Goal: Information Seeking & Learning: Check status

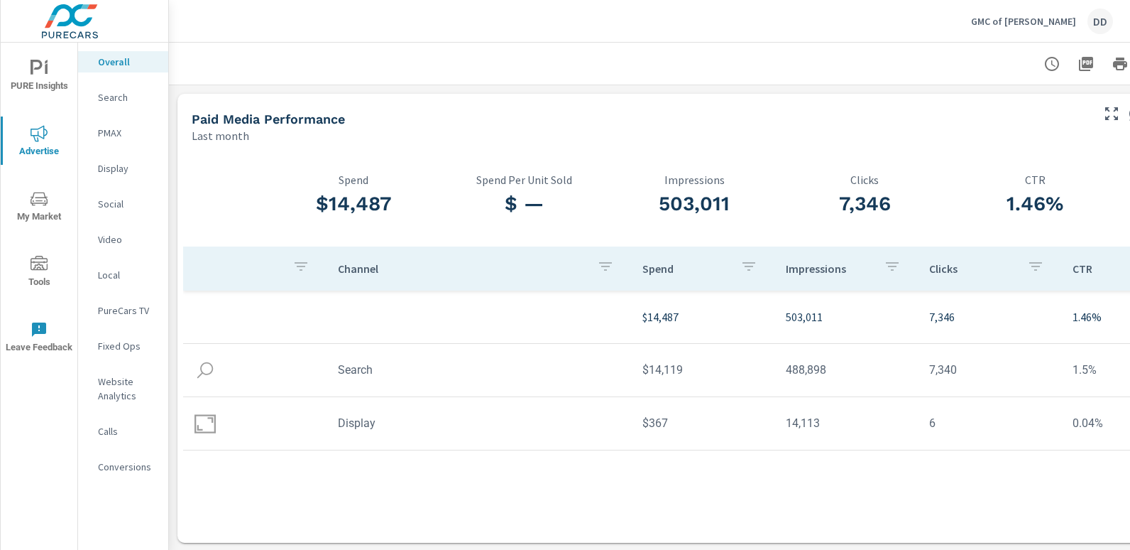
scroll to position [0, 100]
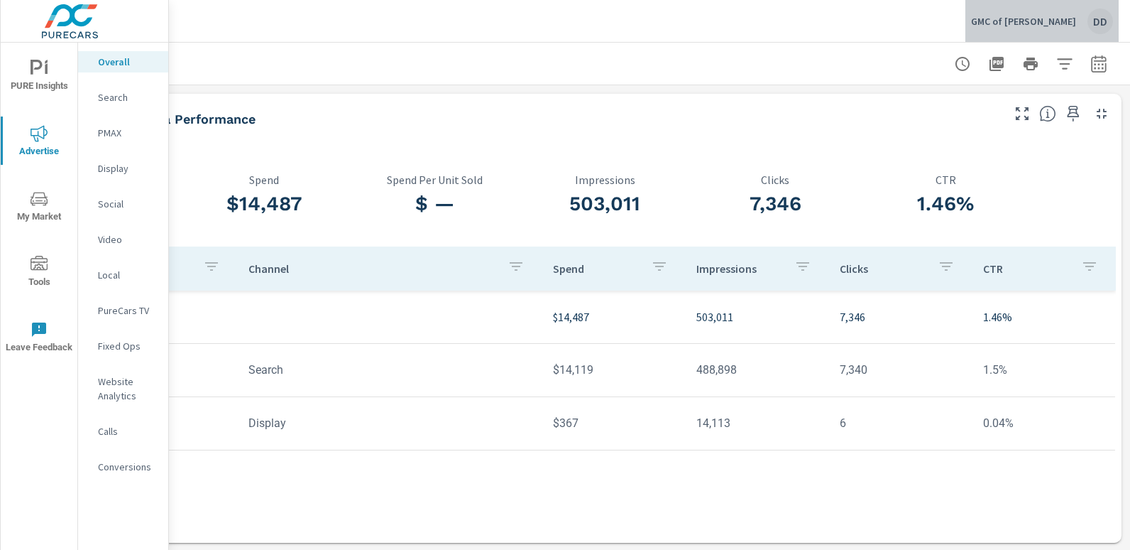
click at [1101, 32] on div "DD" at bounding box center [1101, 22] width 26 height 26
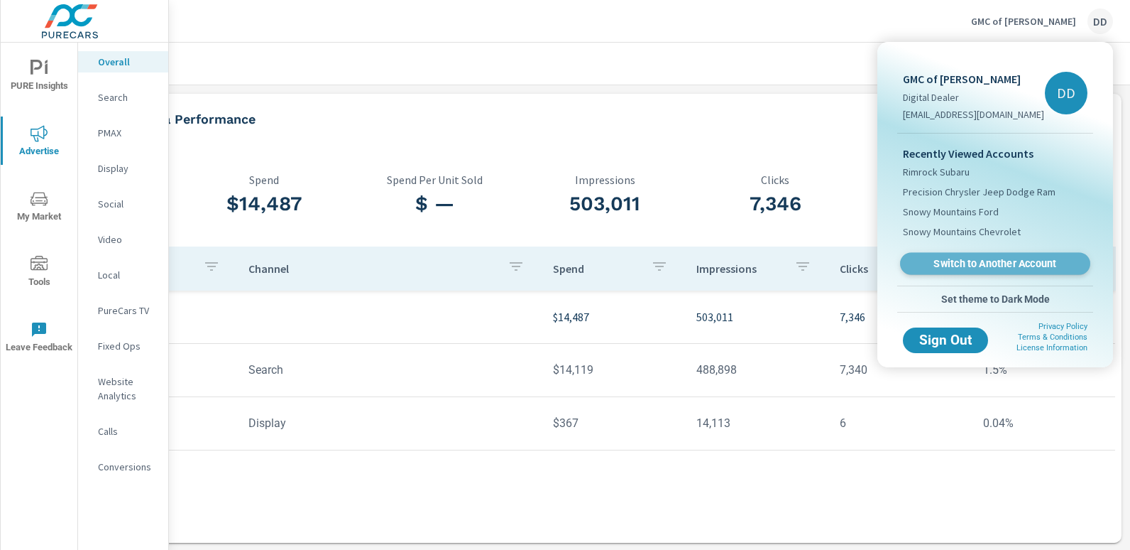
click at [983, 258] on span "Switch to Another Account" at bounding box center [995, 263] width 174 height 13
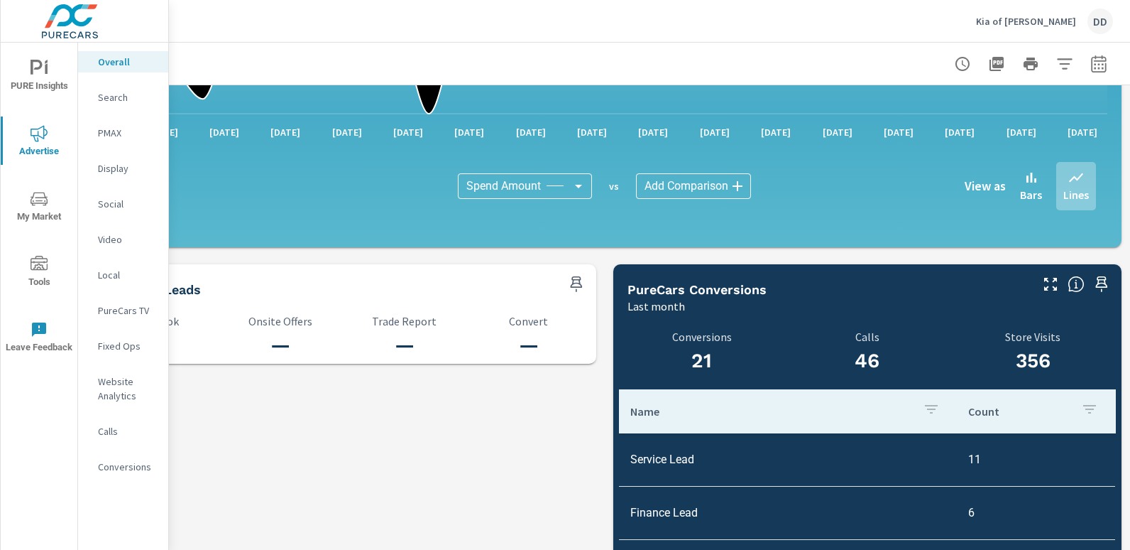
scroll to position [1526, 100]
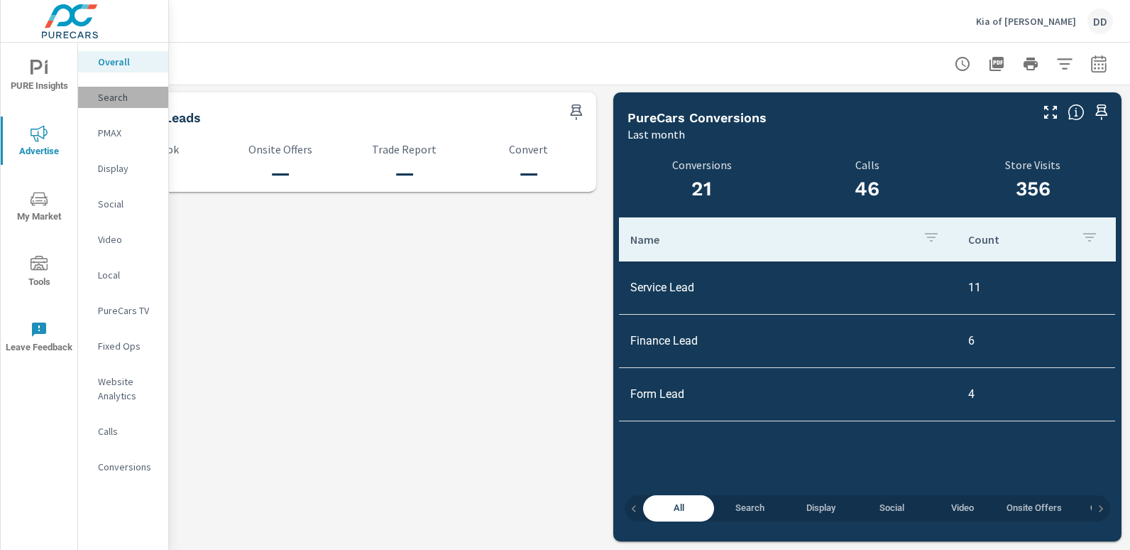
click at [111, 93] on p "Search" at bounding box center [127, 97] width 59 height 14
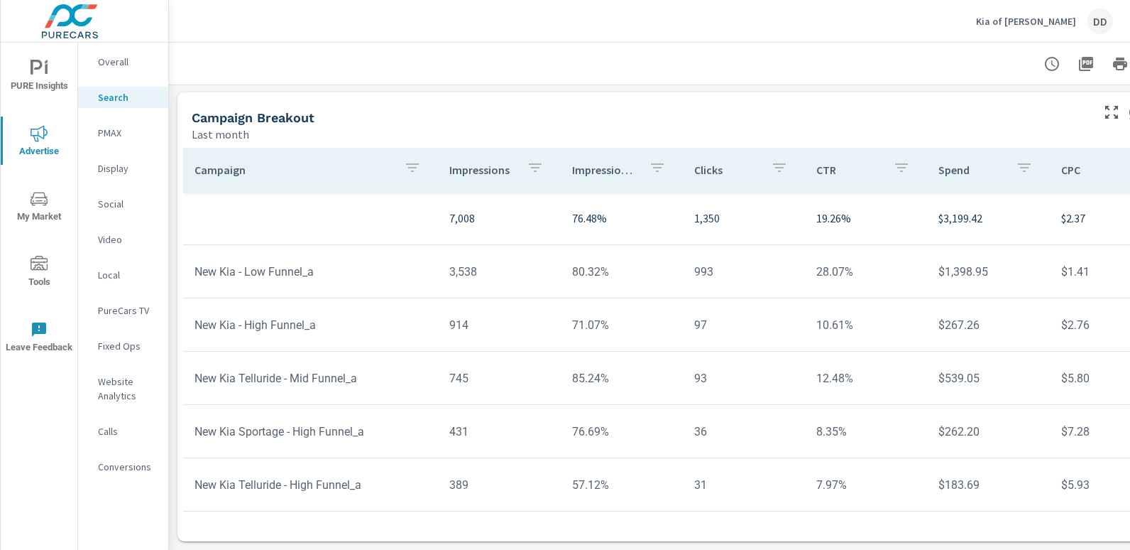
scroll to position [1060, 100]
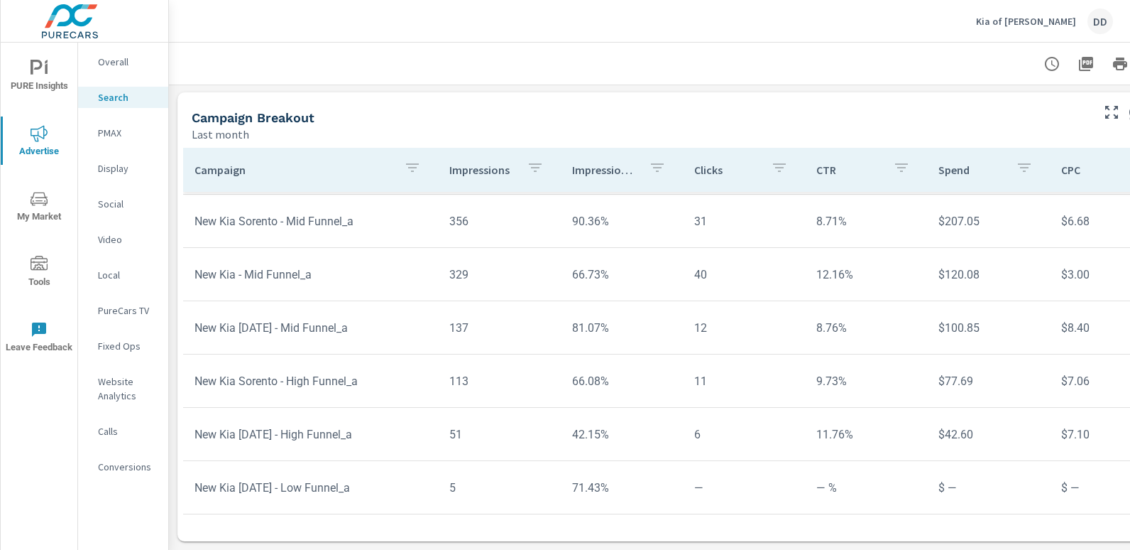
scroll to position [1060, 100]
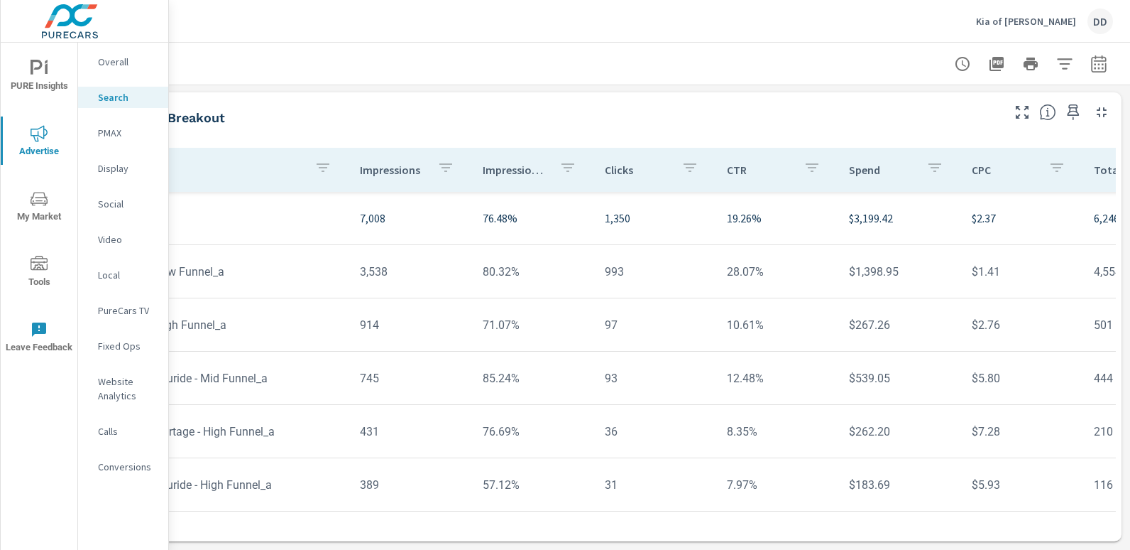
scroll to position [1060, 0]
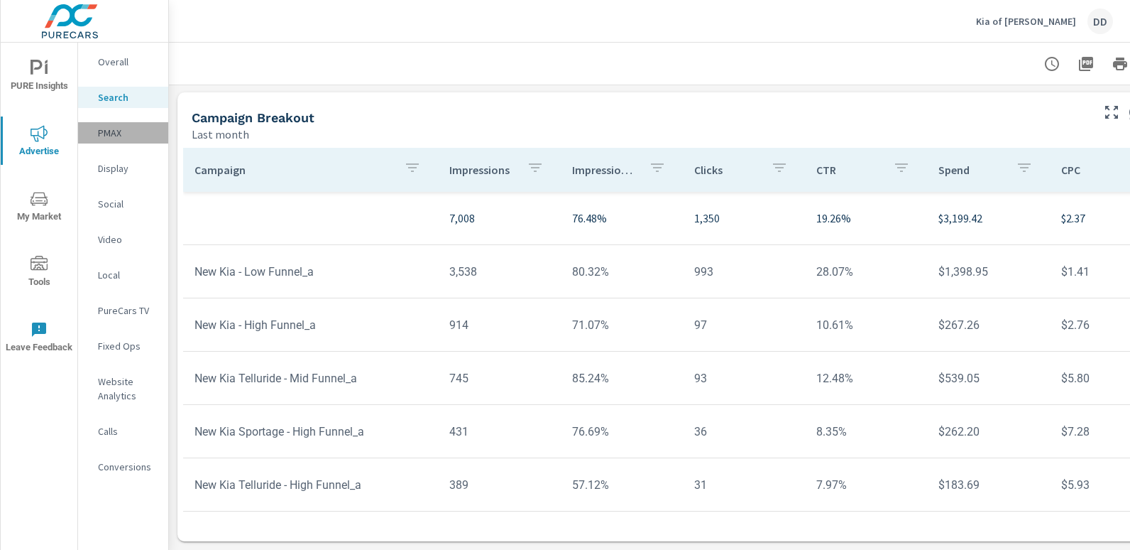
click at [122, 131] on p "PMAX" at bounding box center [127, 133] width 59 height 14
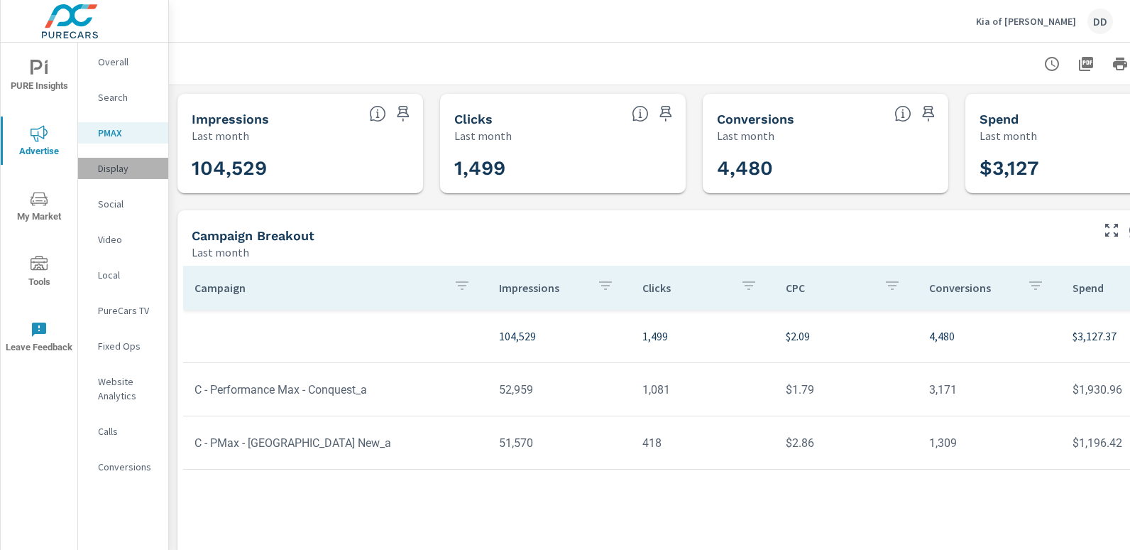
click at [130, 160] on div "Display" at bounding box center [123, 168] width 90 height 21
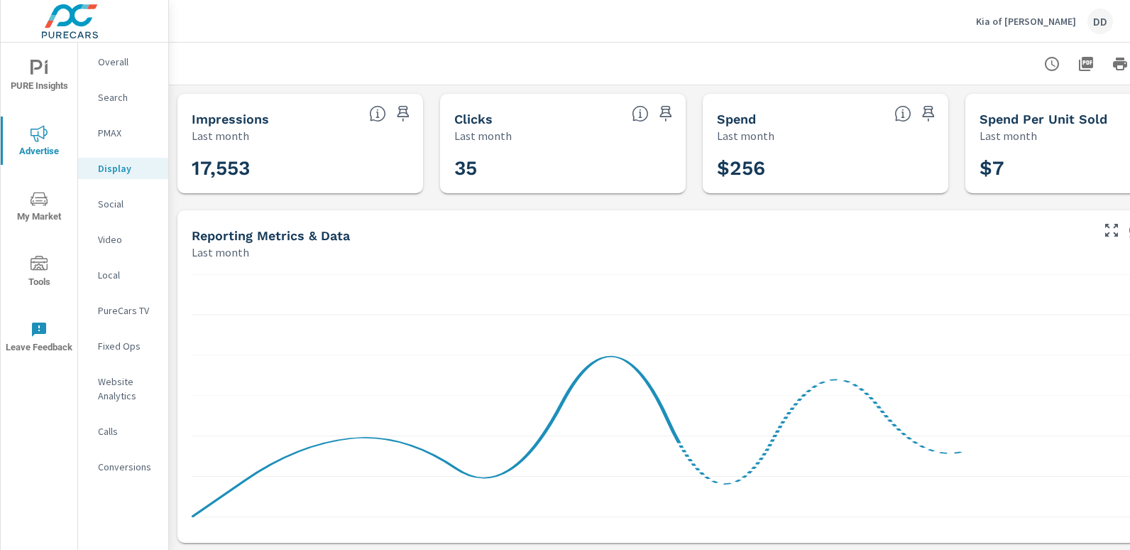
scroll to position [478, 0]
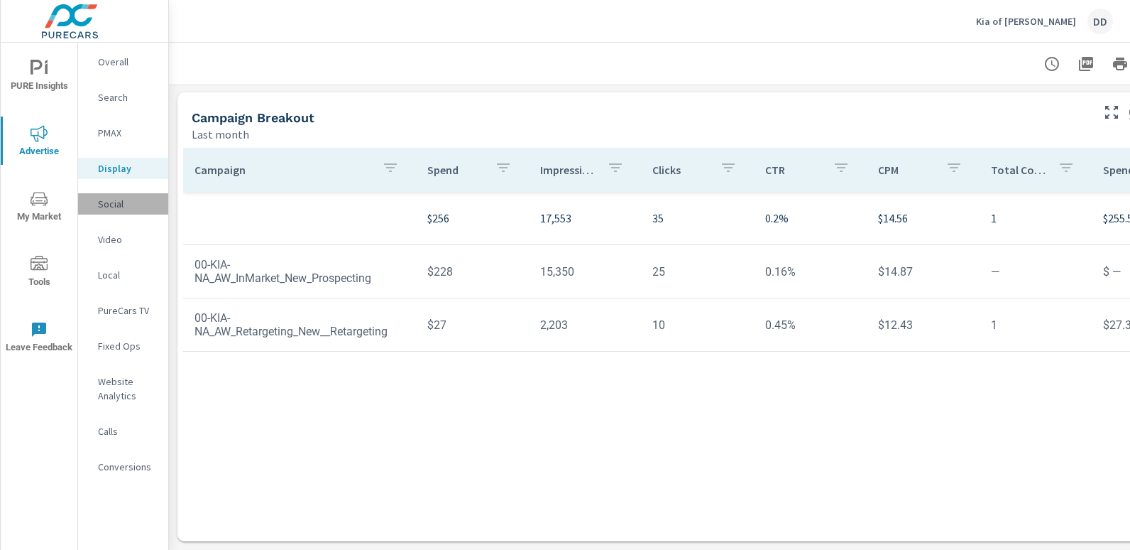
click at [116, 204] on p "Social" at bounding box center [127, 204] width 59 height 14
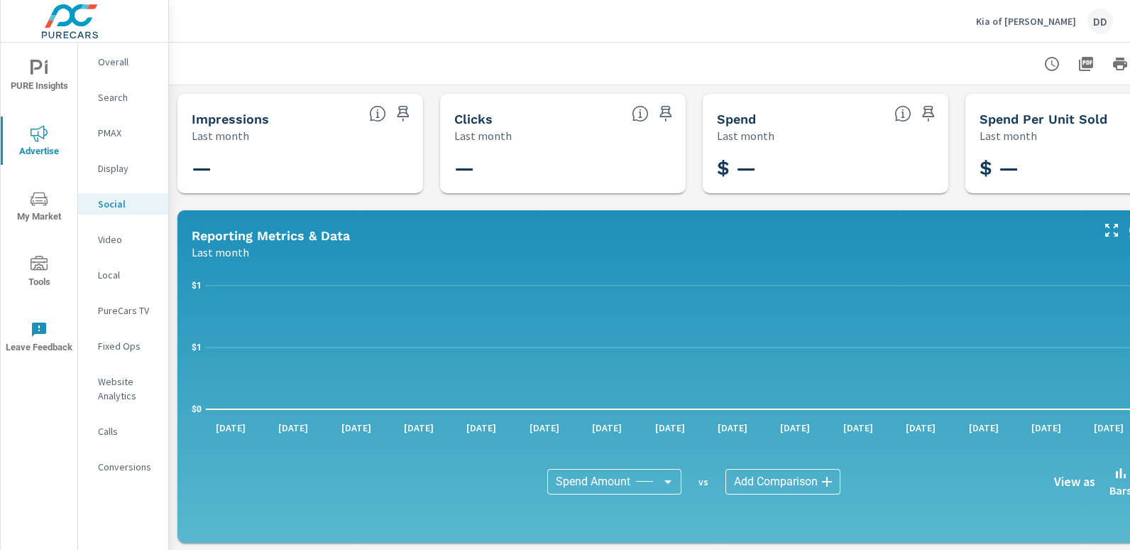
click at [119, 63] on p "Overall" at bounding box center [127, 62] width 59 height 14
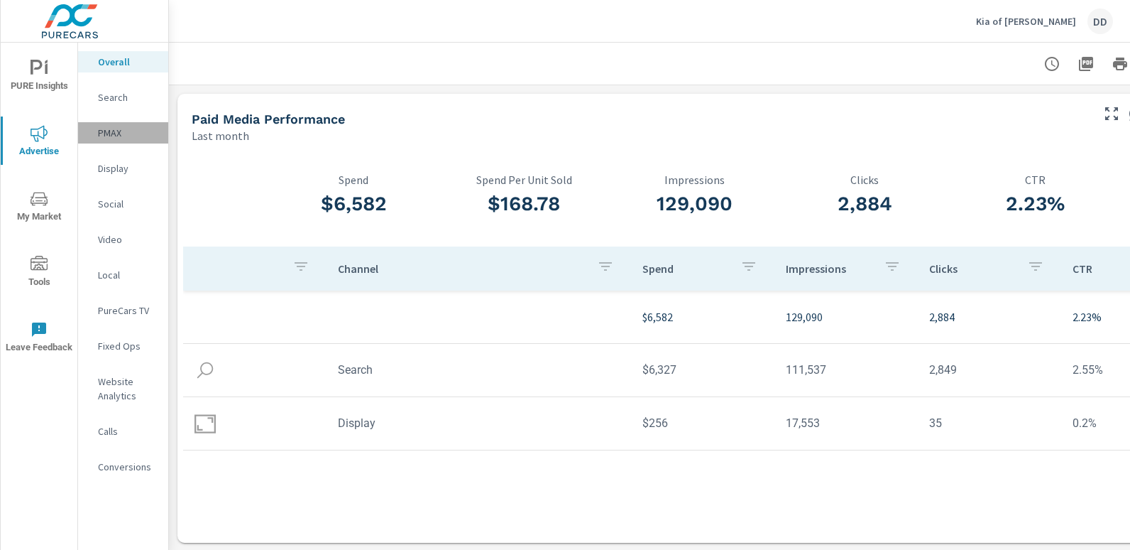
click at [113, 131] on p "PMAX" at bounding box center [127, 133] width 59 height 14
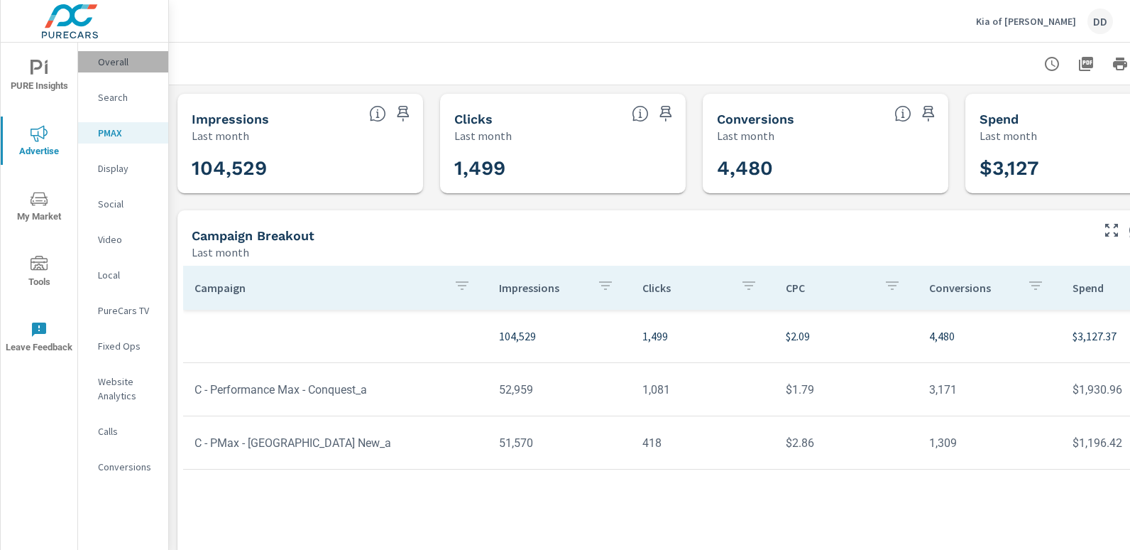
click at [116, 71] on div "Overall" at bounding box center [123, 61] width 90 height 21
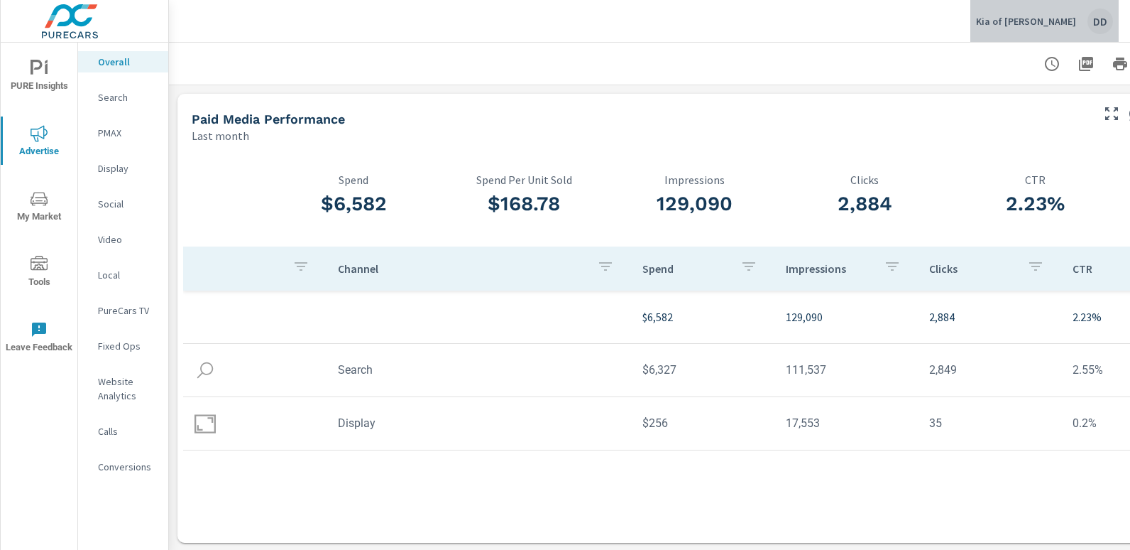
click at [1105, 33] on div "DD" at bounding box center [1101, 22] width 26 height 26
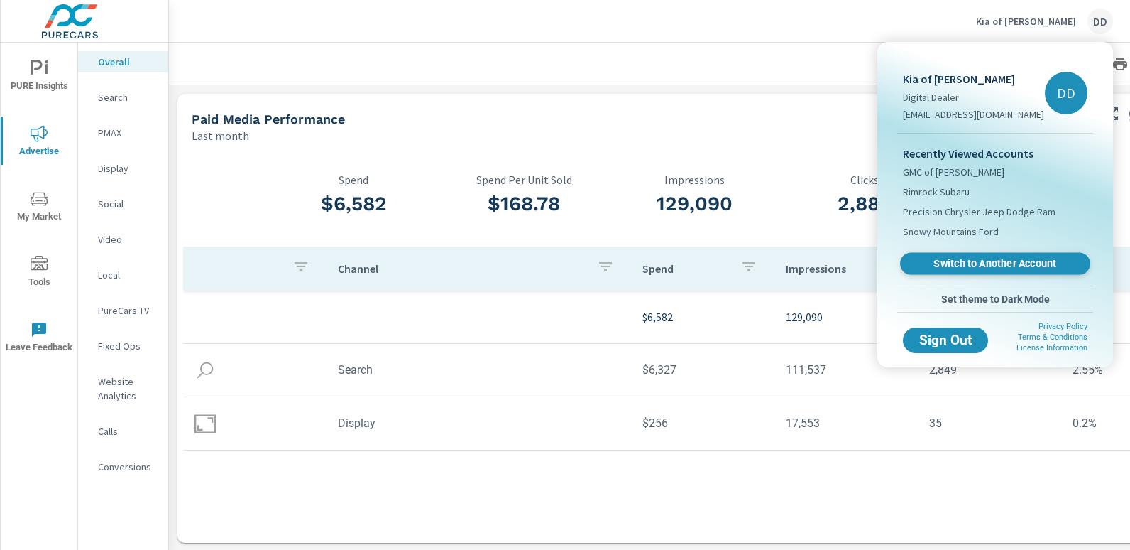
click at [1005, 258] on span "Switch to Another Account" at bounding box center [995, 263] width 174 height 13
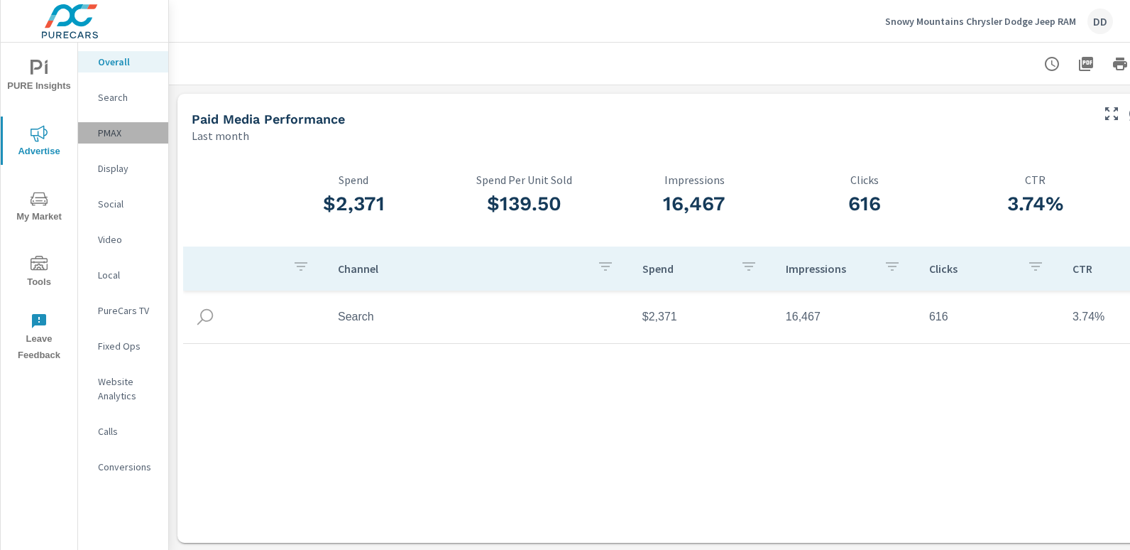
click at [120, 133] on p "PMAX" at bounding box center [127, 133] width 59 height 14
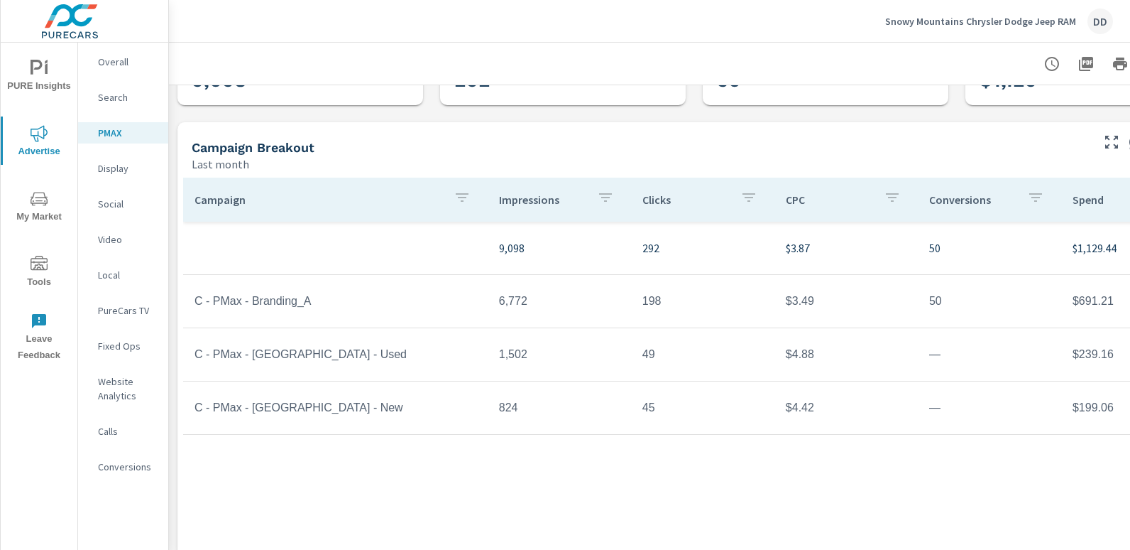
scroll to position [88, 100]
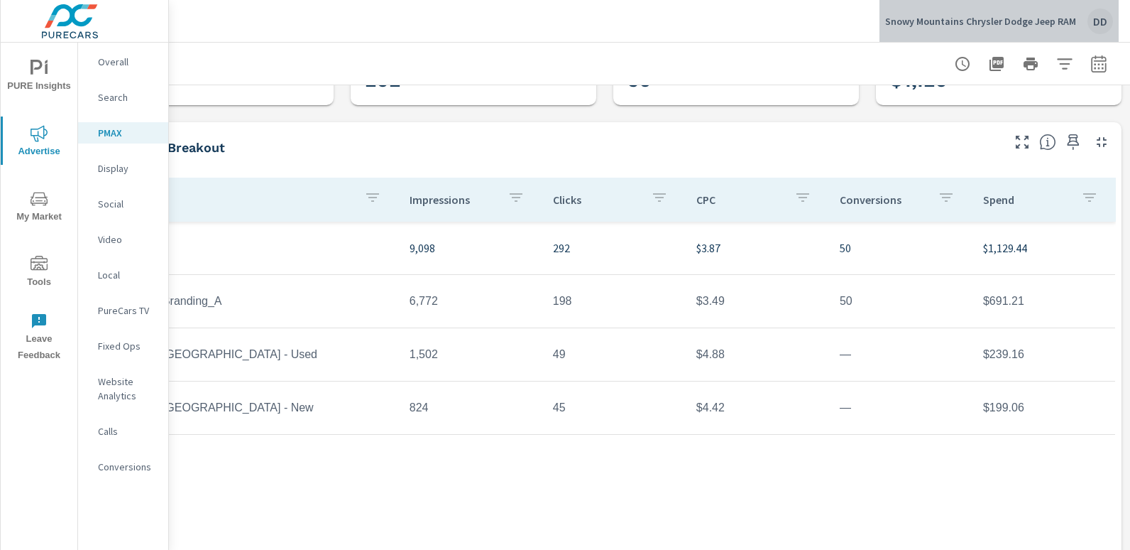
click at [1108, 31] on div "DD" at bounding box center [1101, 22] width 26 height 26
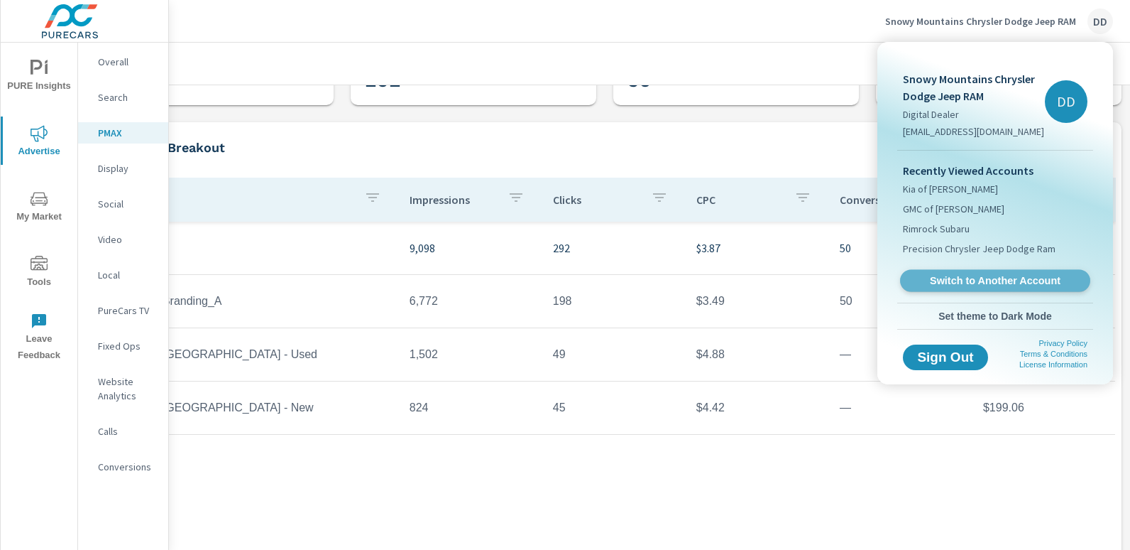
click at [995, 271] on link "Switch to Another Account" at bounding box center [995, 281] width 190 height 22
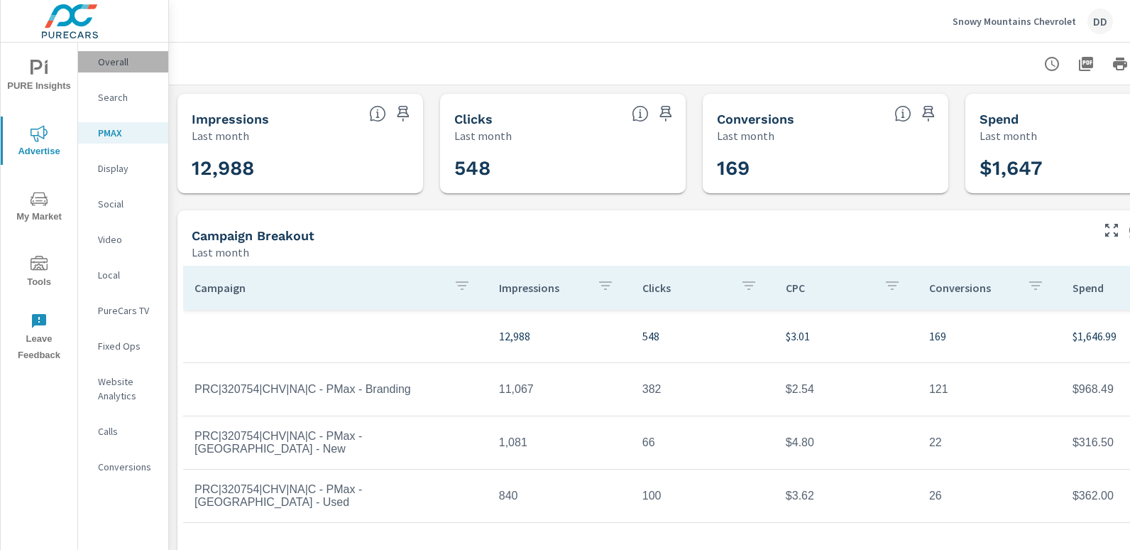
click at [141, 68] on p "Overall" at bounding box center [127, 62] width 59 height 14
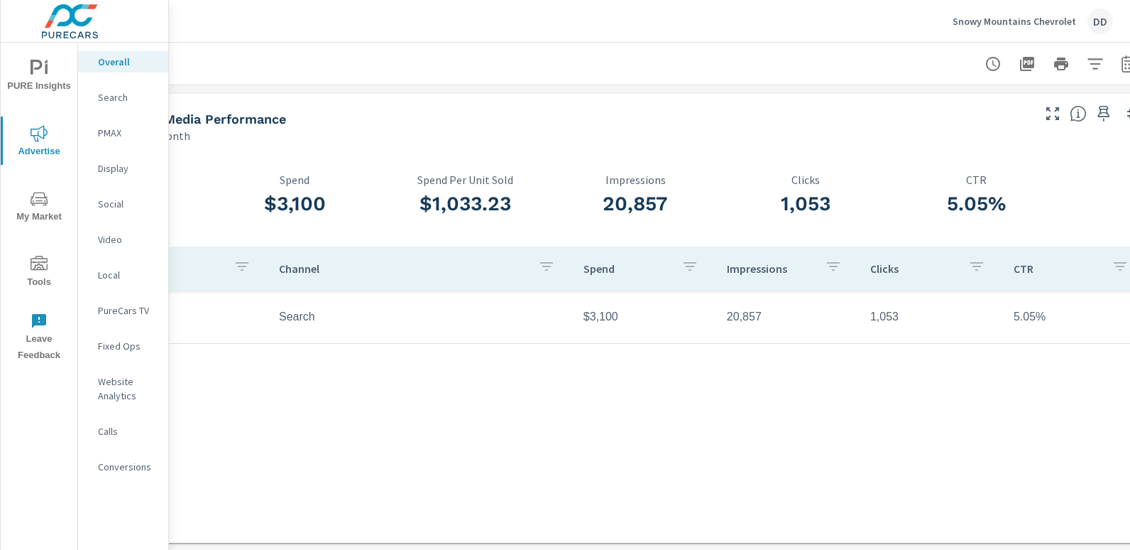
scroll to position [0, 100]
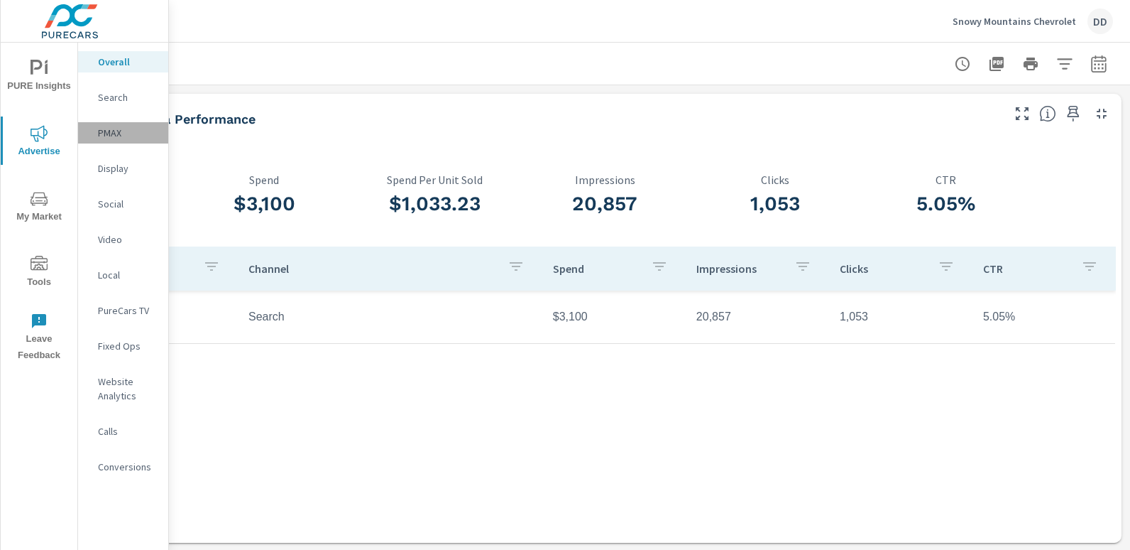
click at [116, 133] on p "PMAX" at bounding box center [127, 133] width 59 height 14
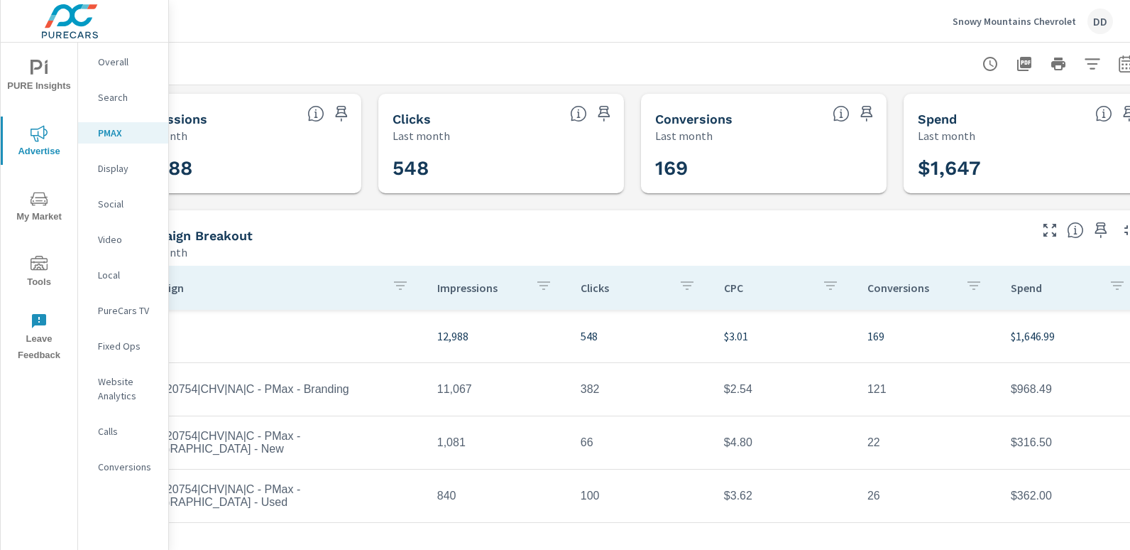
scroll to position [0, 100]
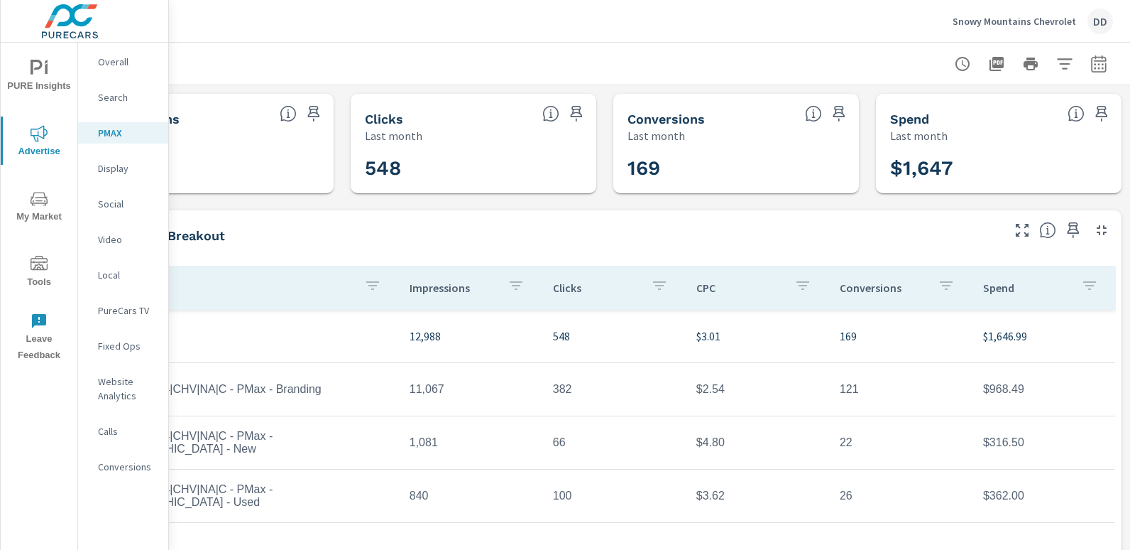
click at [1042, 536] on div "Campaign Impressions Clicks CPC Conversions Spend 12,988 548 $3.01 169 $1,646.9…" at bounding box center [605, 449] width 1022 height 366
click at [1101, 20] on div "DD" at bounding box center [1101, 22] width 26 height 26
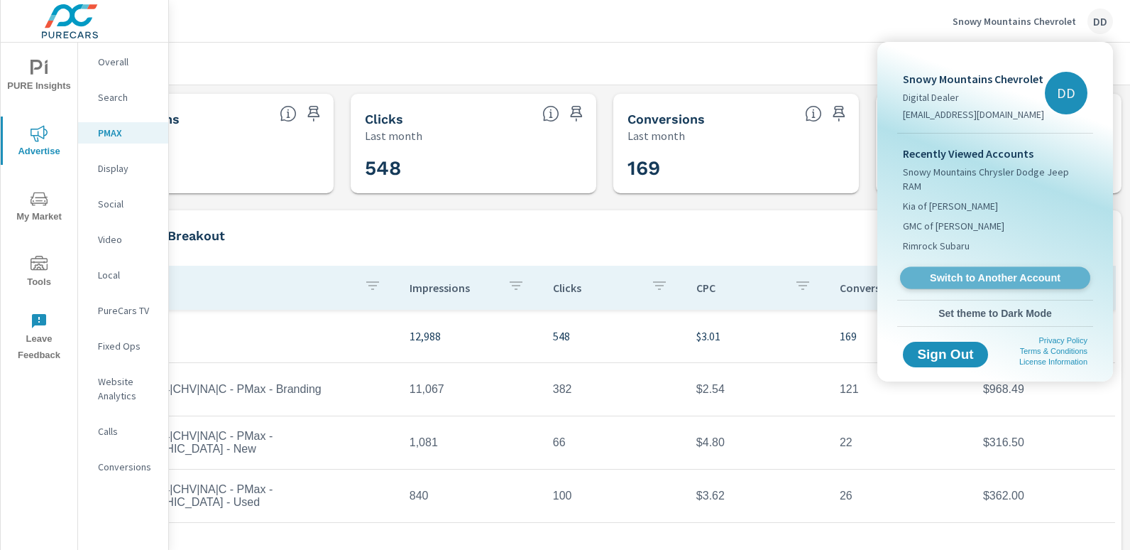
click at [1013, 271] on span "Switch to Another Account" at bounding box center [995, 277] width 174 height 13
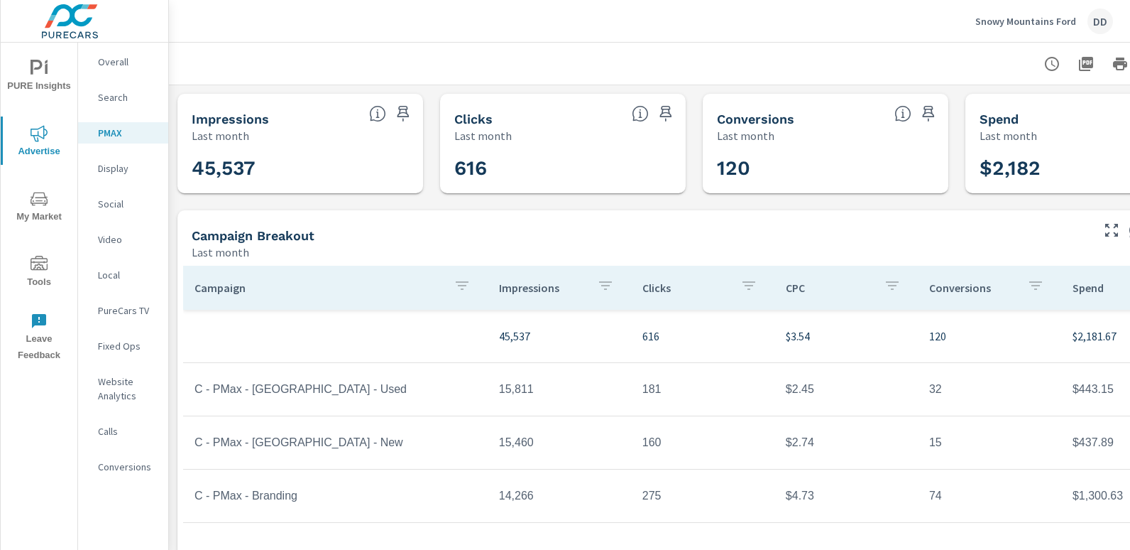
click at [124, 58] on p "Overall" at bounding box center [127, 62] width 59 height 14
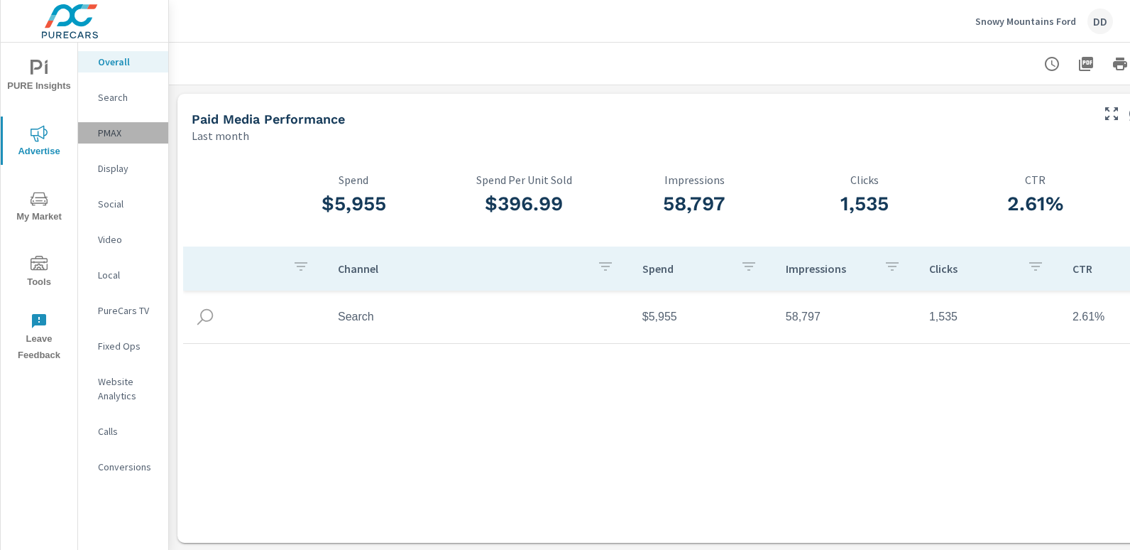
click at [116, 134] on p "PMAX" at bounding box center [127, 133] width 59 height 14
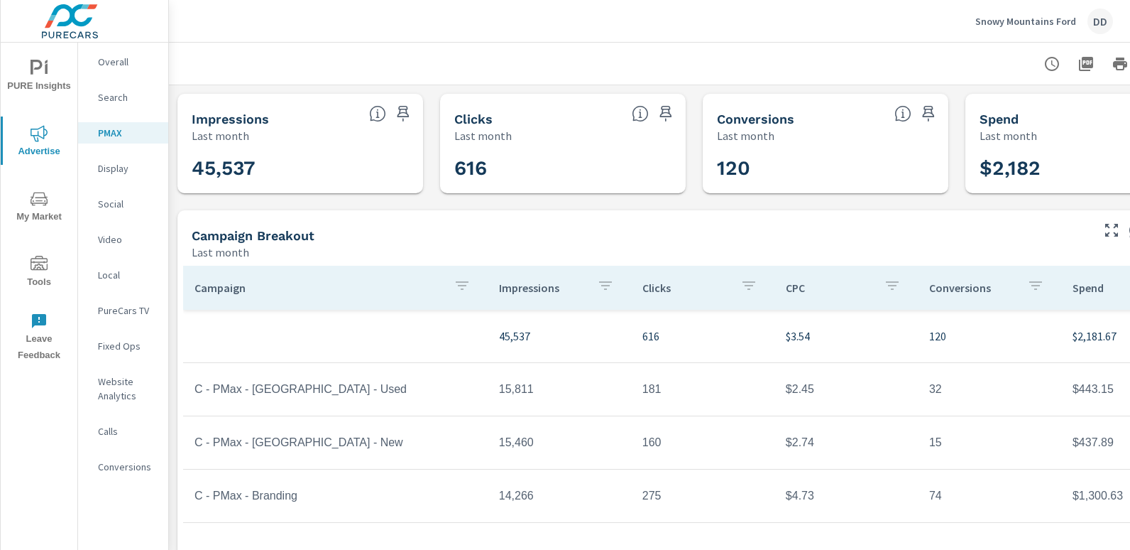
scroll to position [0, 100]
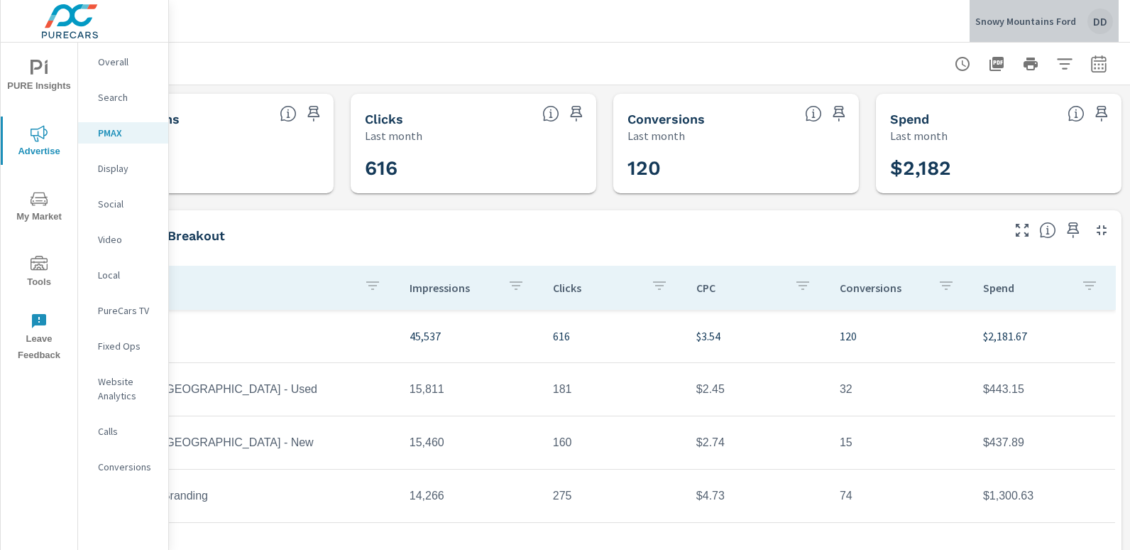
click at [1104, 10] on div "DD" at bounding box center [1101, 22] width 26 height 26
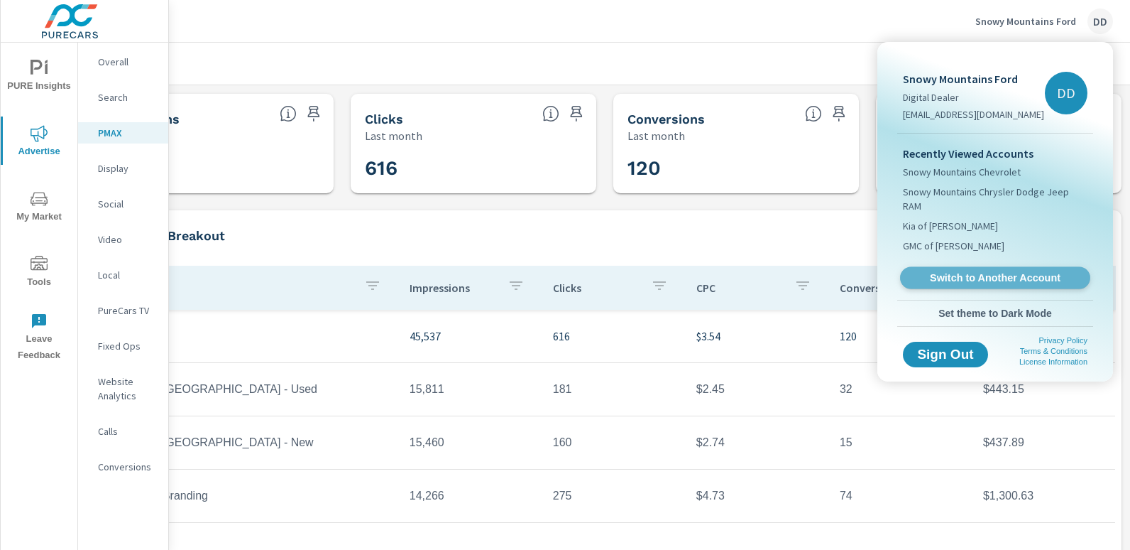
click at [968, 271] on span "Switch to Another Account" at bounding box center [995, 277] width 174 height 13
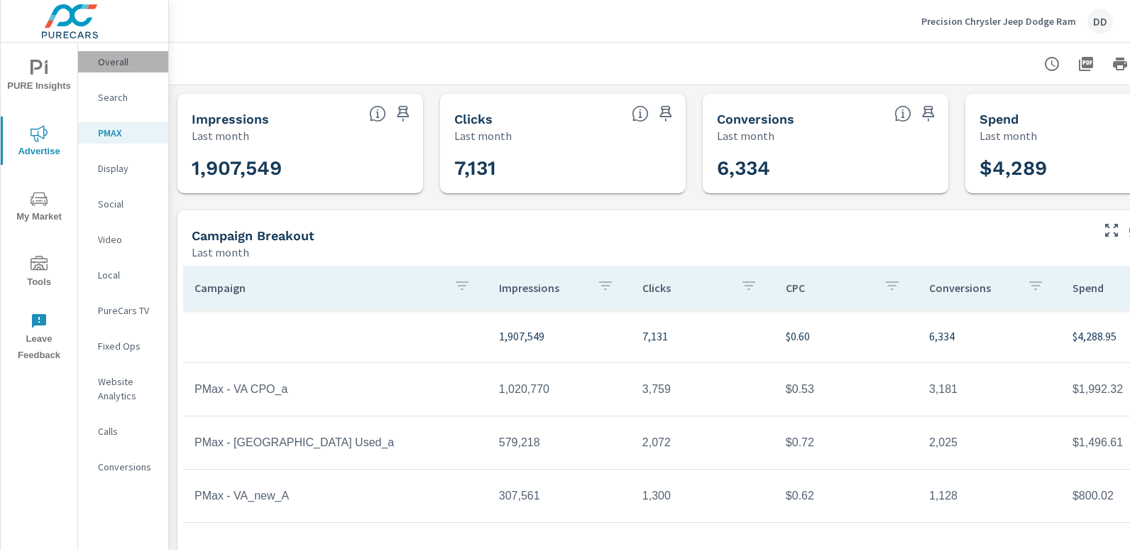
click at [114, 56] on p "Overall" at bounding box center [127, 62] width 59 height 14
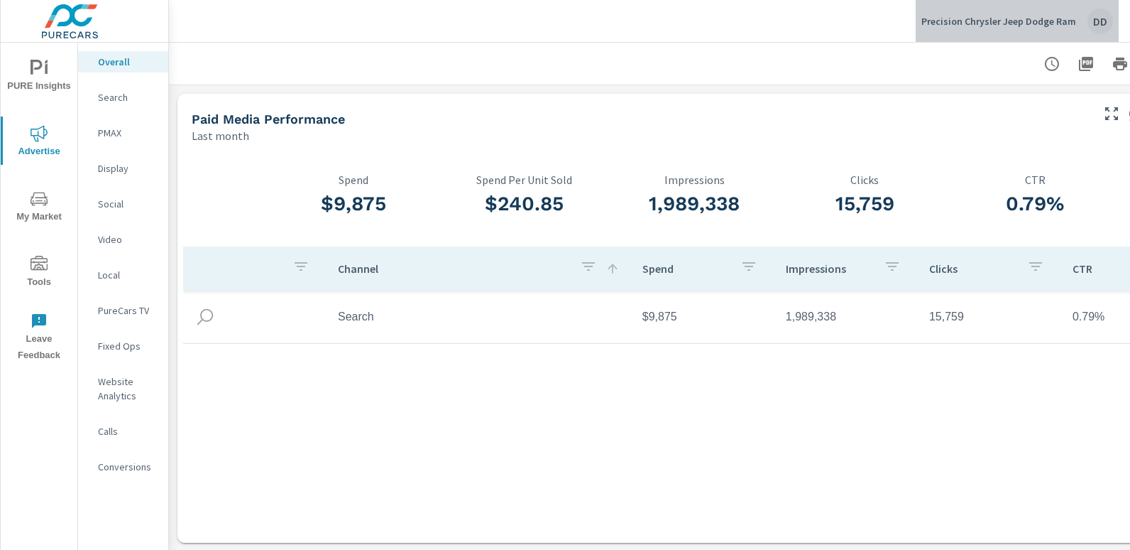
click at [1088, 32] on div "Precision Chrysler Jeep Dodge Ram DD" at bounding box center [1018, 22] width 192 height 26
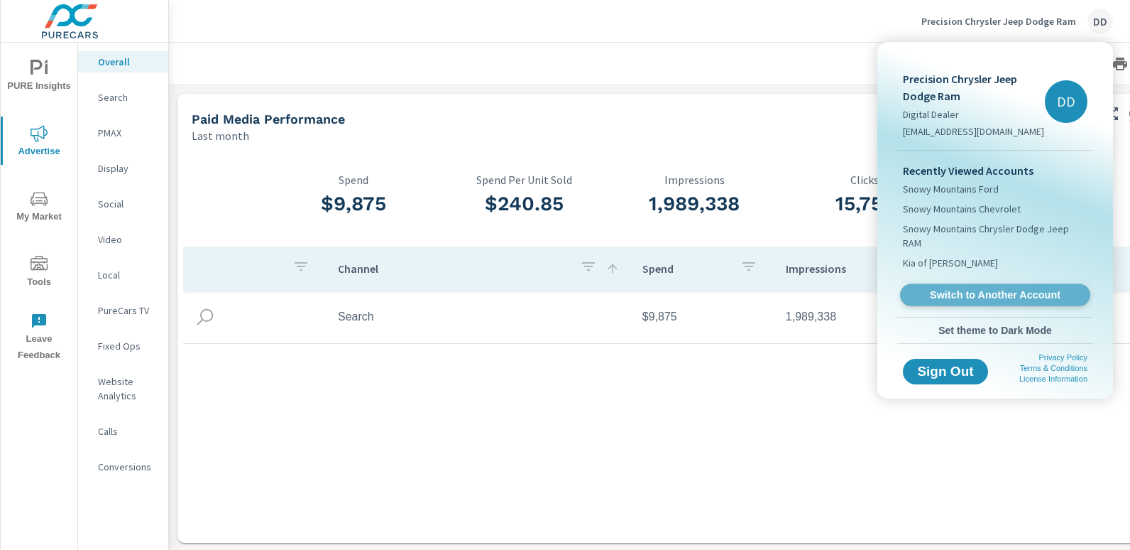
click at [954, 288] on span "Switch to Another Account" at bounding box center [995, 294] width 174 height 13
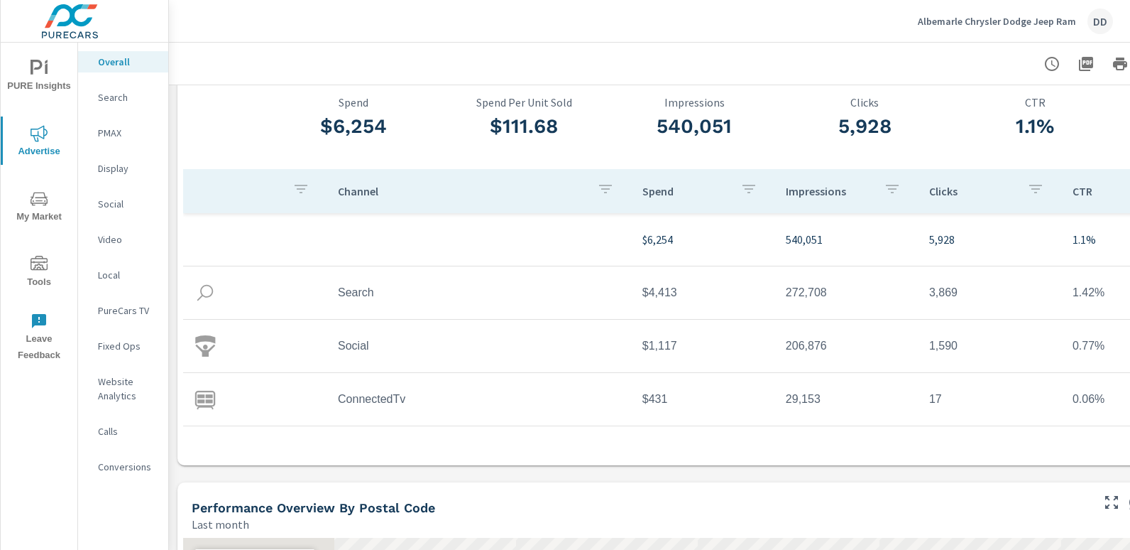
scroll to position [102, 0]
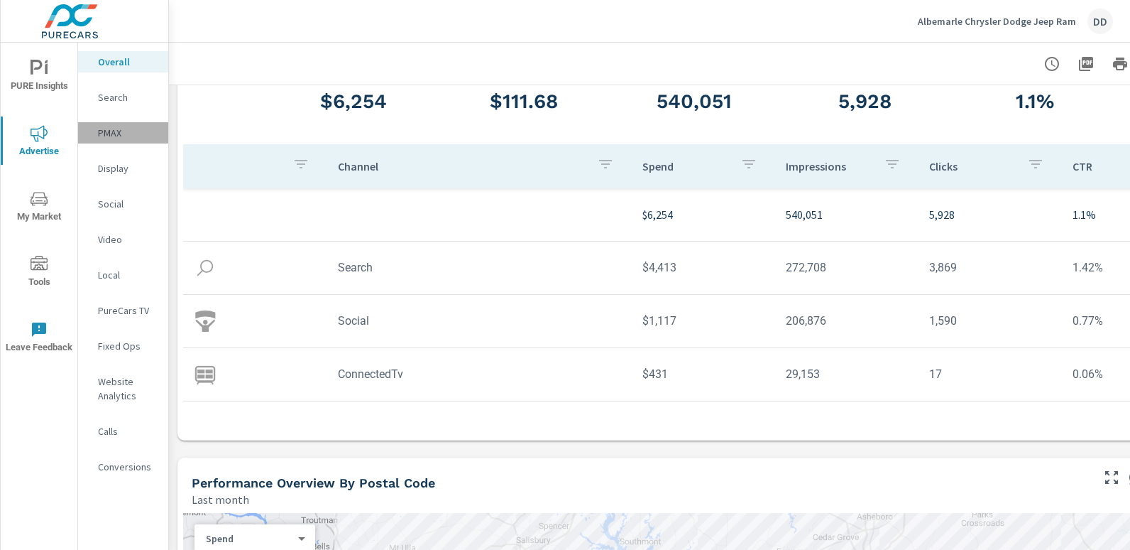
click at [109, 129] on p "PMAX" at bounding box center [127, 133] width 59 height 14
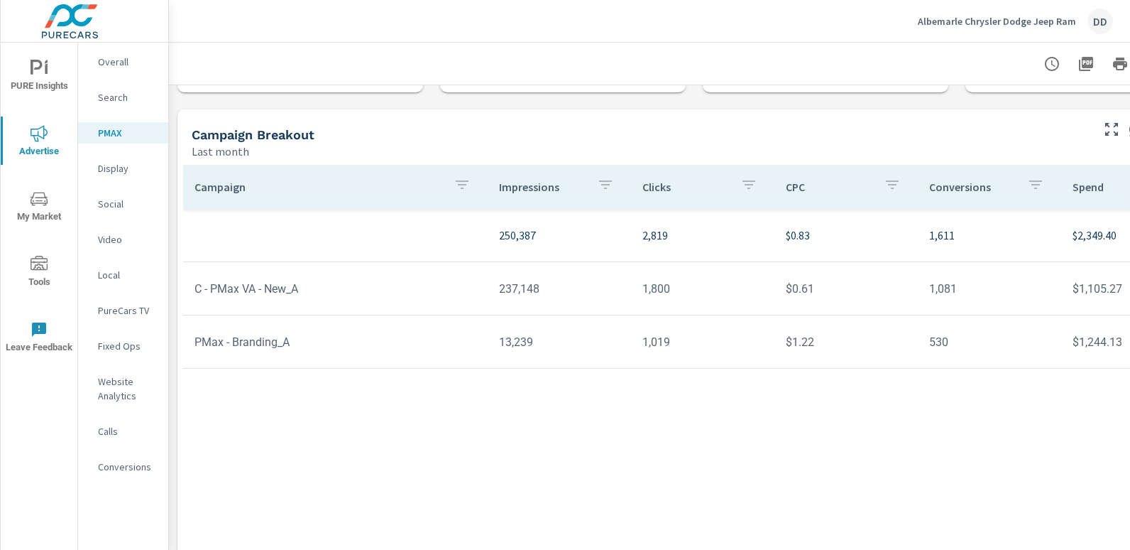
scroll to position [101, 100]
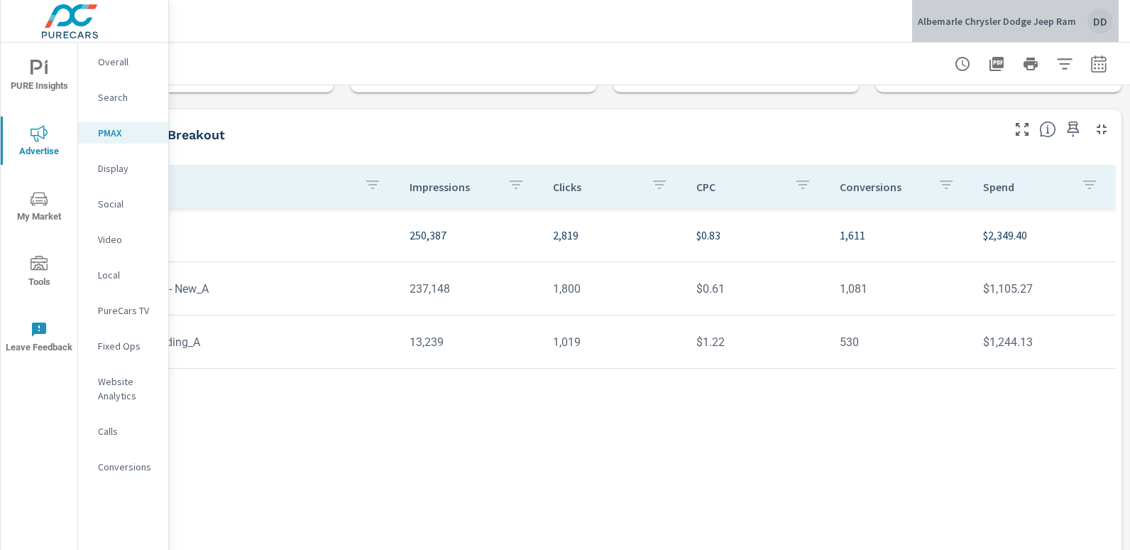
click at [1101, 28] on div "DD" at bounding box center [1101, 22] width 26 height 26
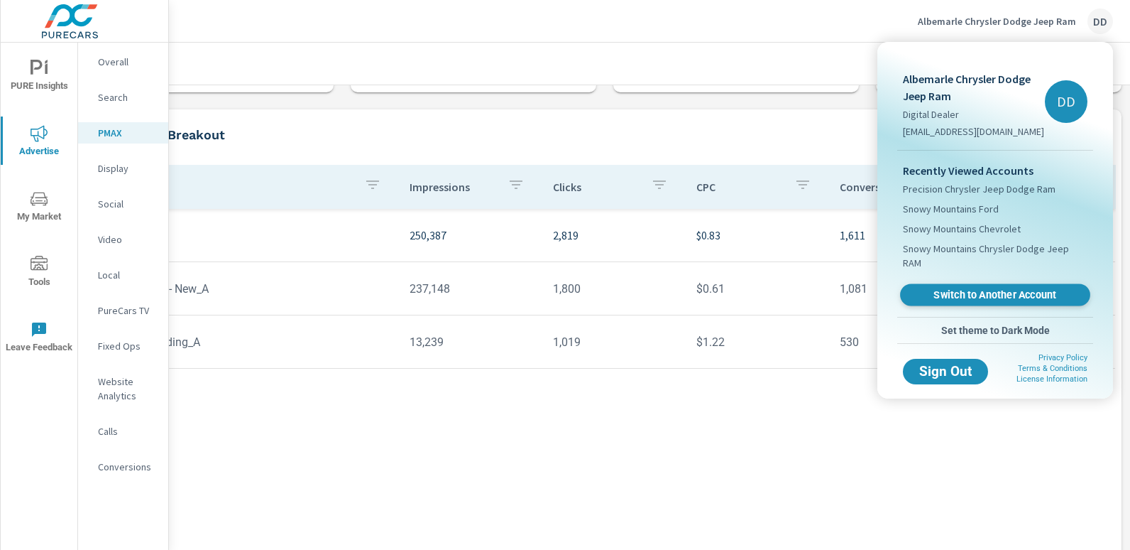
click at [995, 288] on span "Switch to Another Account" at bounding box center [995, 294] width 174 height 13
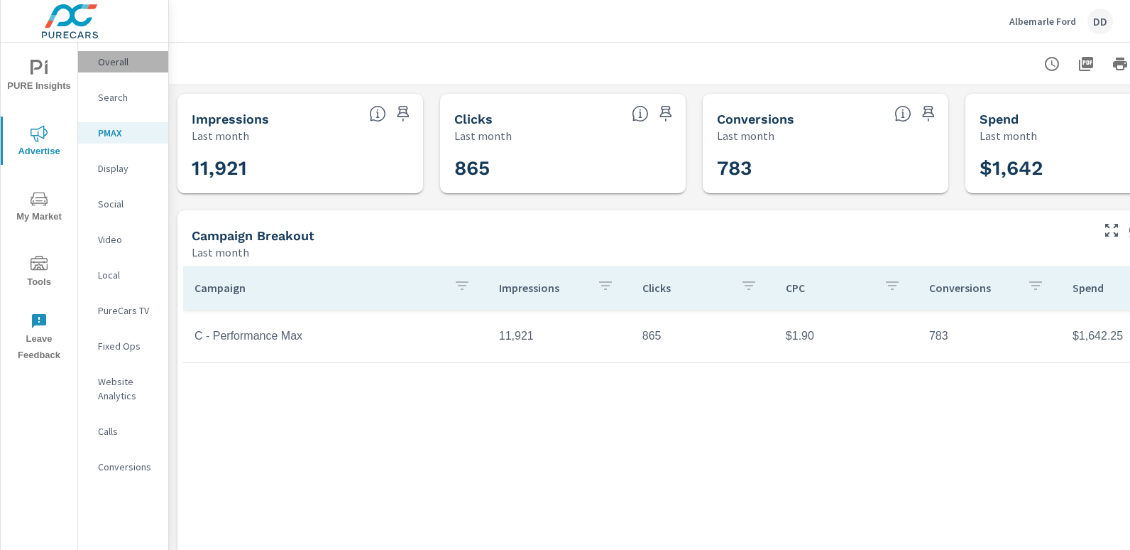
click at [124, 59] on p "Overall" at bounding box center [127, 62] width 59 height 14
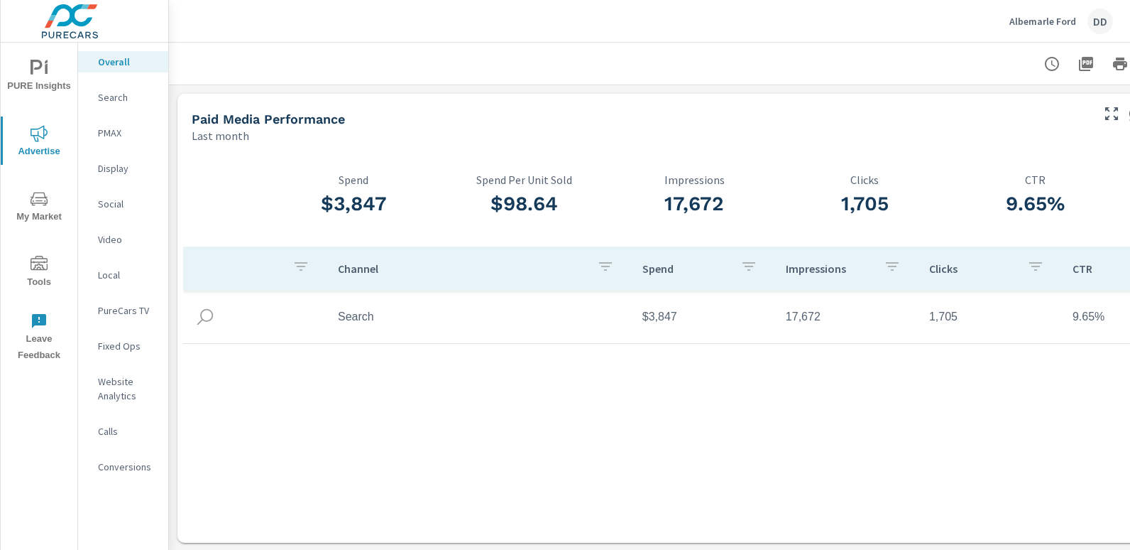
click at [535, 400] on div "Channel Spend Impressions Clicks CTR Search $3,847 17,672 1,705 9.65%" at bounding box center [694, 381] width 1022 height 270
click at [116, 130] on p "PMAX" at bounding box center [127, 133] width 59 height 14
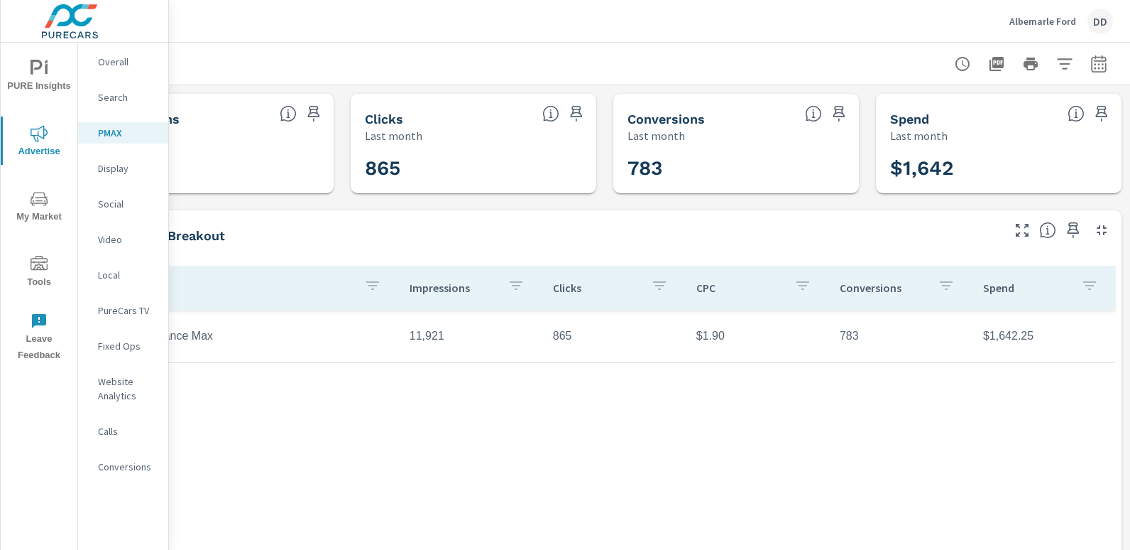
scroll to position [0, 100]
click at [1095, 30] on div "DD" at bounding box center [1101, 22] width 26 height 26
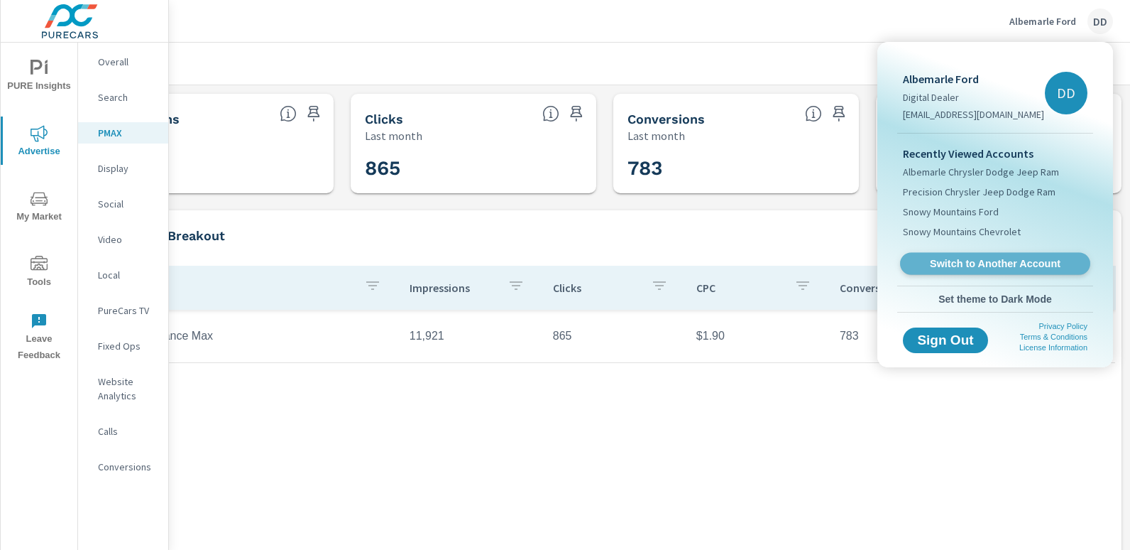
click at [989, 257] on span "Switch to Another Account" at bounding box center [995, 263] width 174 height 13
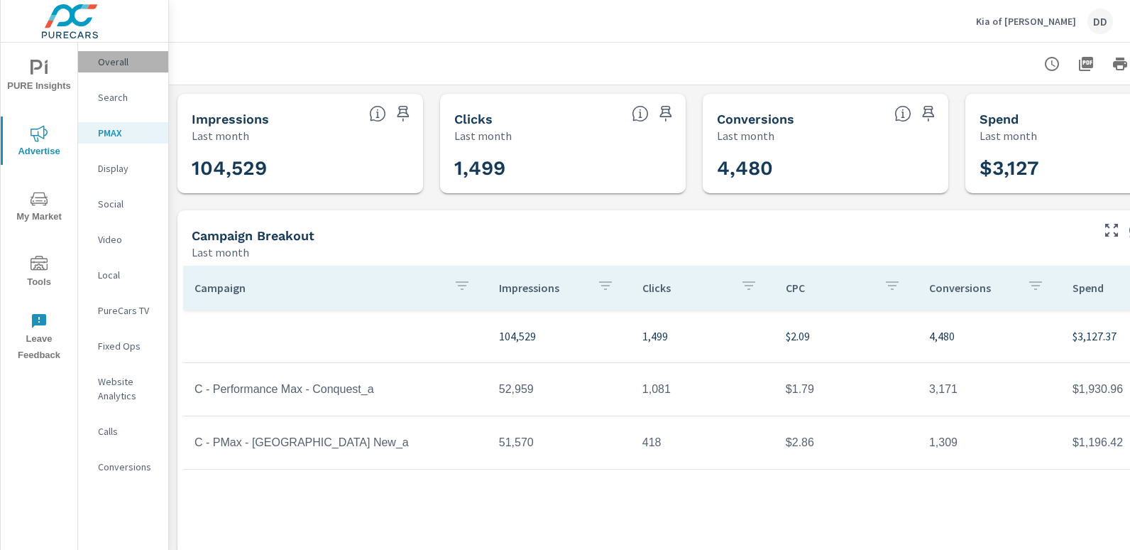
click at [124, 58] on p "Overall" at bounding box center [127, 62] width 59 height 14
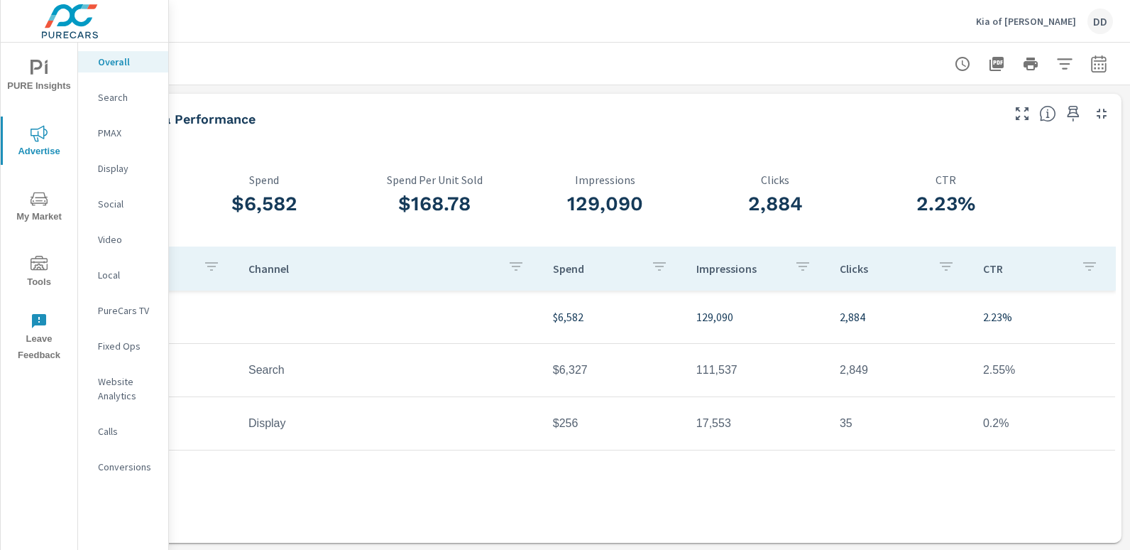
scroll to position [0, 100]
click at [119, 133] on p "PMAX" at bounding box center [127, 133] width 59 height 14
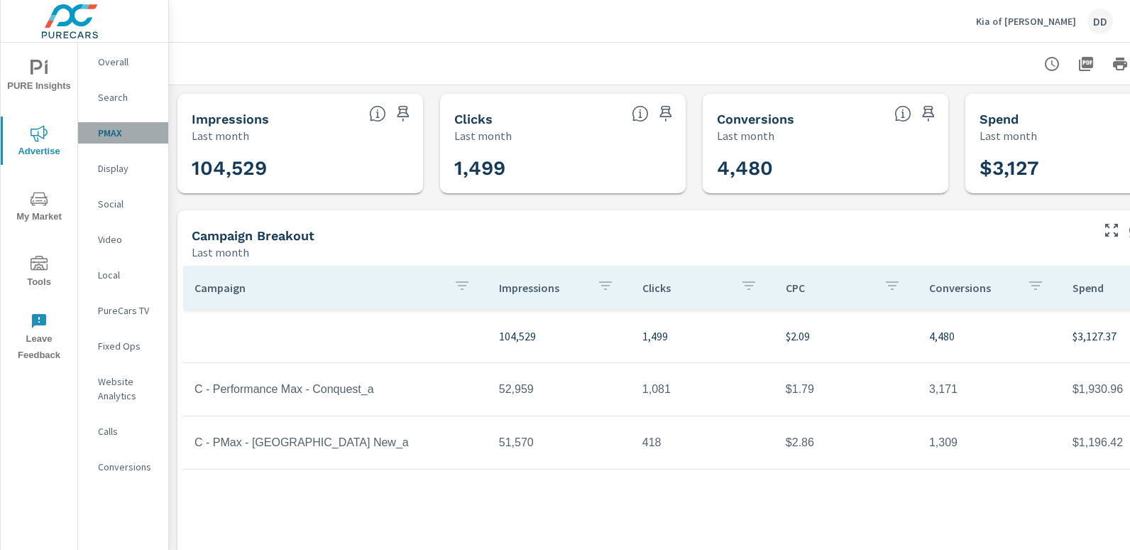
click at [119, 133] on p "PMAX" at bounding box center [127, 133] width 59 height 14
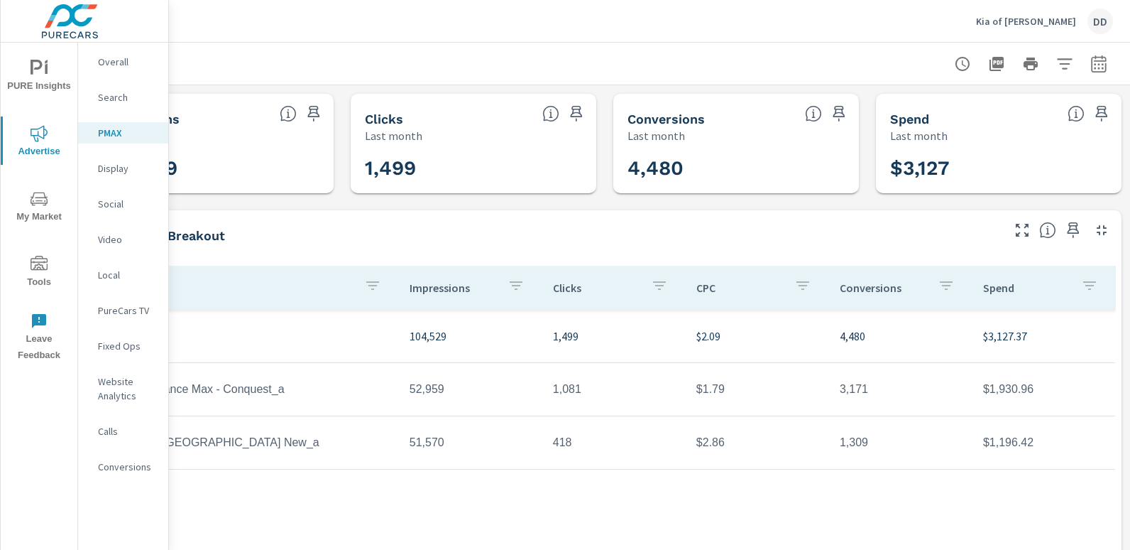
scroll to position [0, 100]
click at [1097, 18] on div "DD" at bounding box center [1101, 22] width 26 height 26
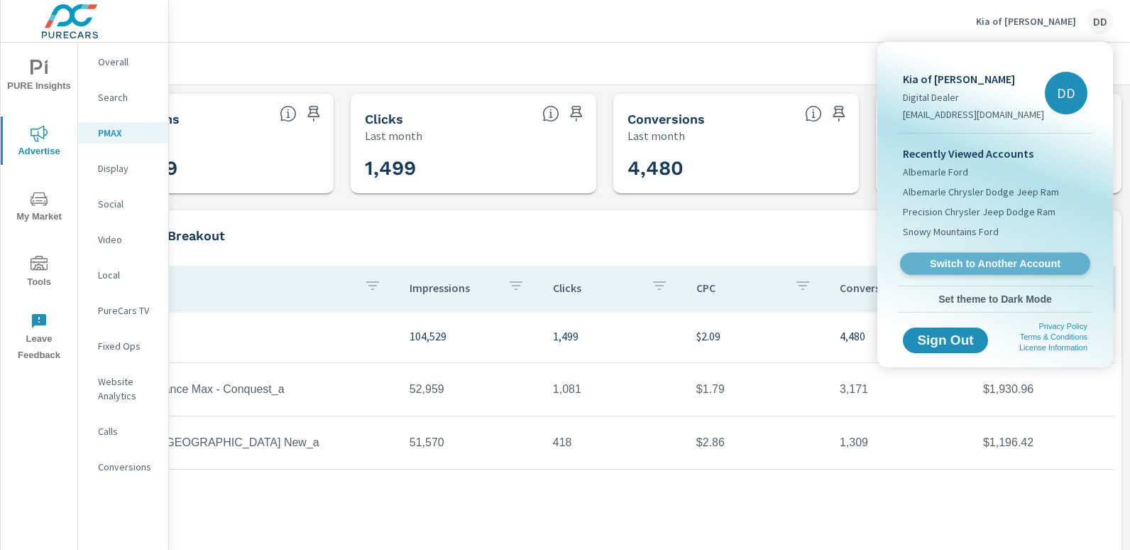
click at [970, 264] on span "Switch to Another Account" at bounding box center [995, 263] width 174 height 13
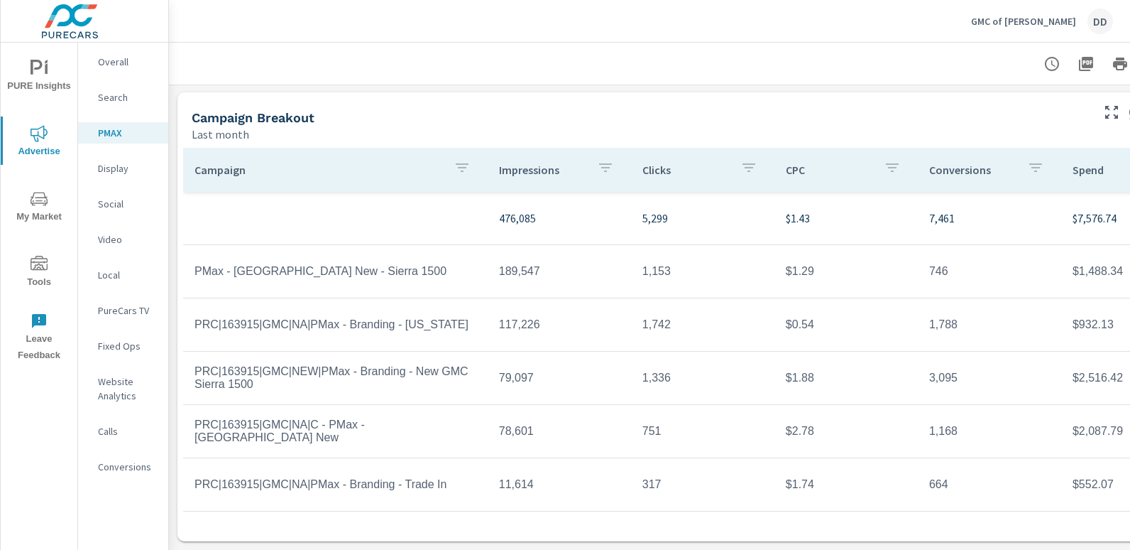
scroll to position [121, 0]
click at [103, 62] on p "Overall" at bounding box center [127, 62] width 59 height 14
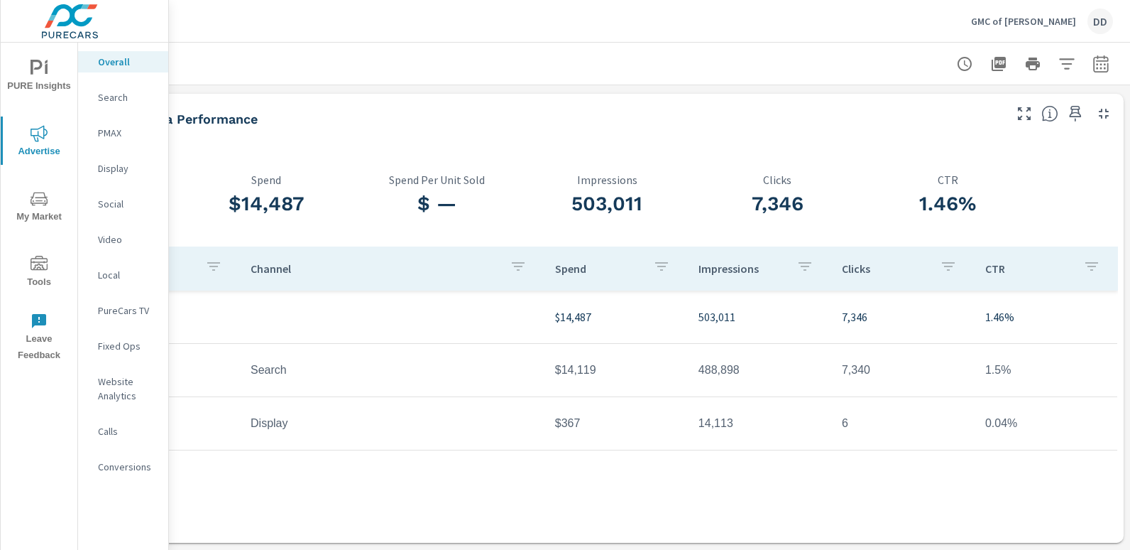
scroll to position [0, 100]
click at [1108, 18] on div "DD" at bounding box center [1101, 22] width 26 height 26
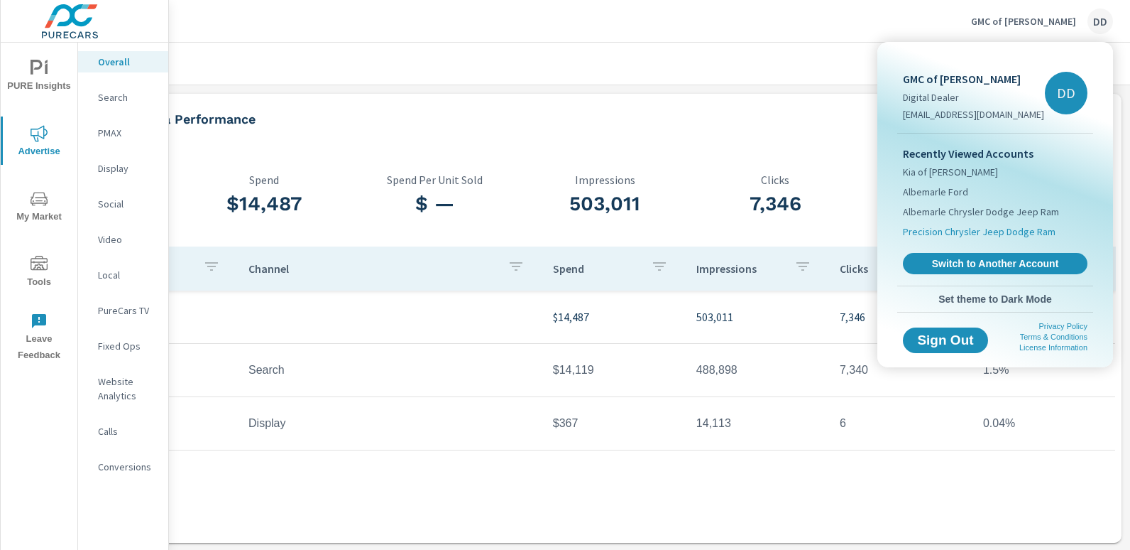
click at [973, 226] on span "Precision Chrysler Jeep Dodge Ram" at bounding box center [979, 231] width 153 height 14
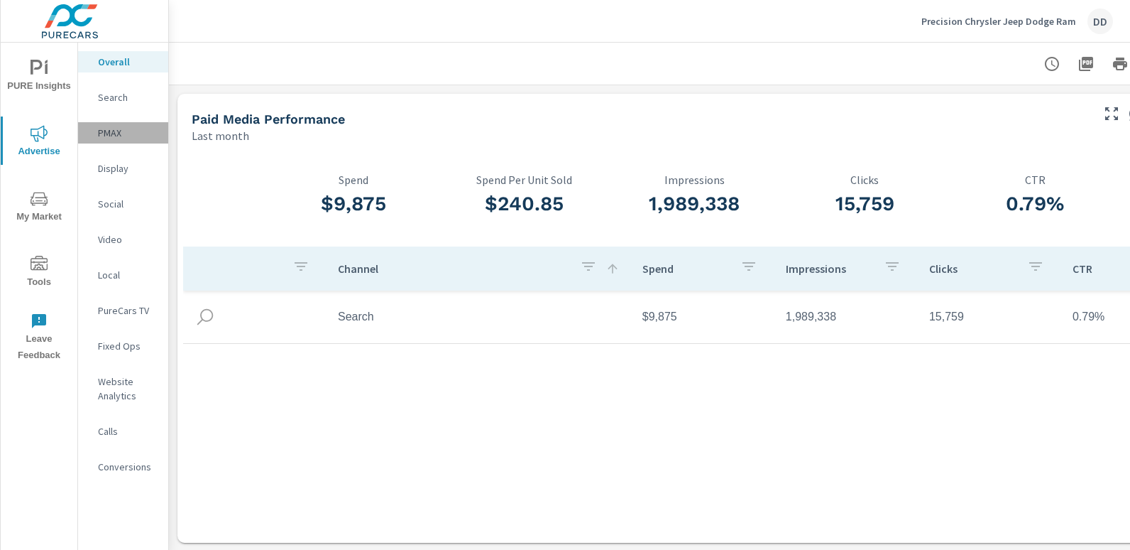
click at [107, 143] on div "PMAX" at bounding box center [123, 132] width 90 height 21
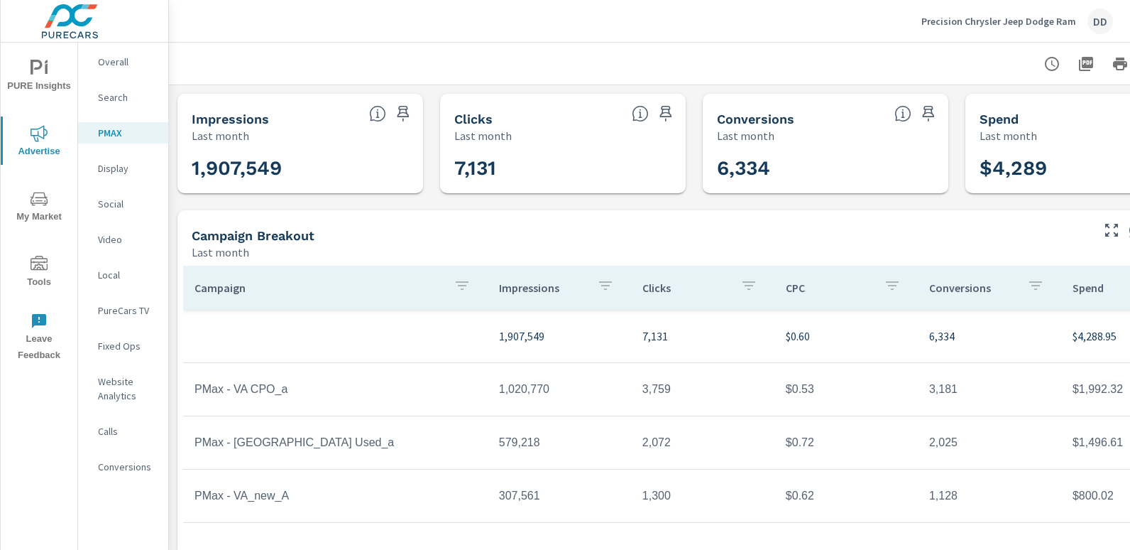
scroll to position [0, 100]
